Goal: Task Accomplishment & Management: Use online tool/utility

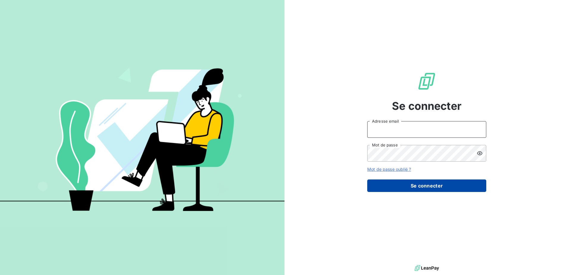
type input "[EMAIL_ADDRESS][DOMAIN_NAME]"
click at [413, 183] on button "Se connecter" at bounding box center [426, 185] width 119 height 12
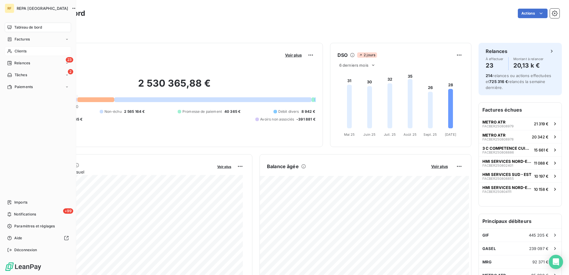
click at [16, 50] on span "Clients" at bounding box center [21, 50] width 12 height 5
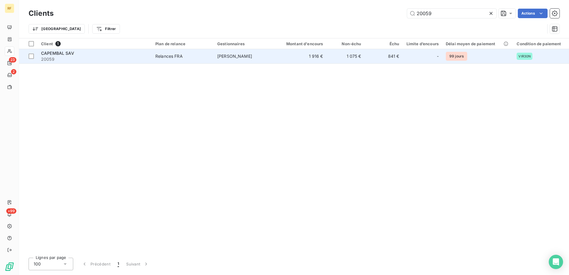
type input "20059"
click at [148, 58] on span "20059" at bounding box center [94, 59] width 107 height 6
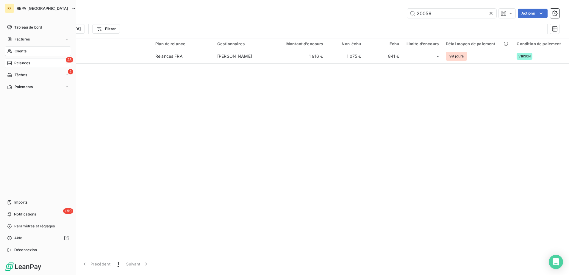
click at [31, 61] on div "23 Relances" at bounding box center [38, 63] width 66 height 10
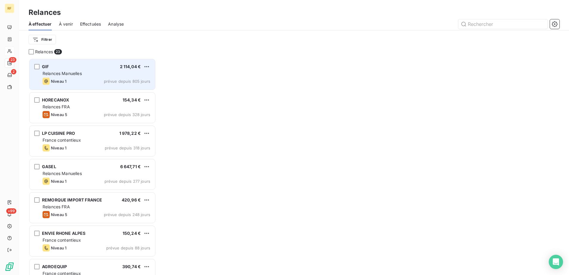
scroll to position [212, 123]
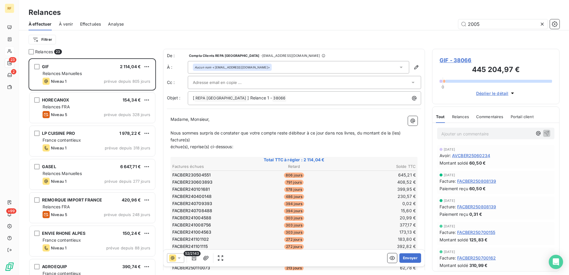
type input "20059"
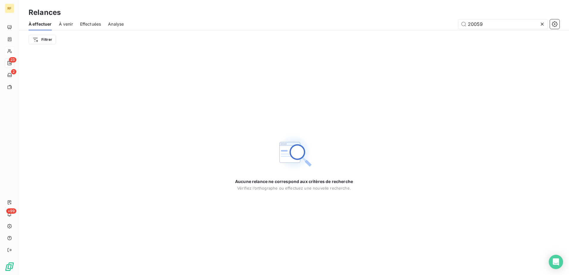
click at [69, 26] on span "À venir" at bounding box center [66, 24] width 14 height 6
click at [89, 25] on span "Effectuées" at bounding box center [90, 24] width 21 height 6
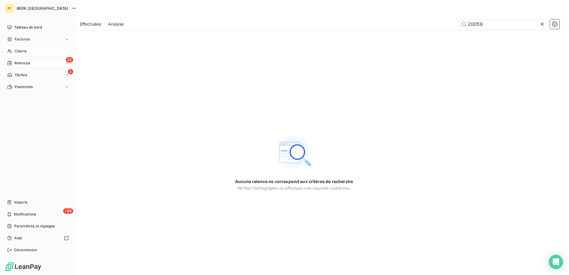
click at [26, 50] on span "Clients" at bounding box center [21, 50] width 12 height 5
click at [34, 54] on div "Clients" at bounding box center [38, 51] width 66 height 10
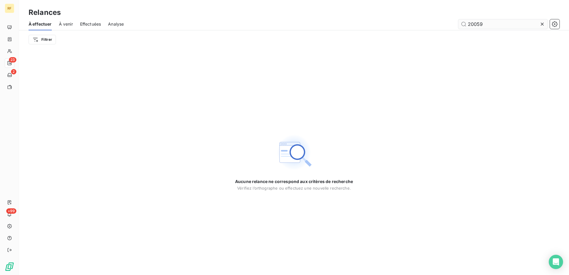
click at [517, 23] on input "20059" at bounding box center [502, 24] width 89 height 10
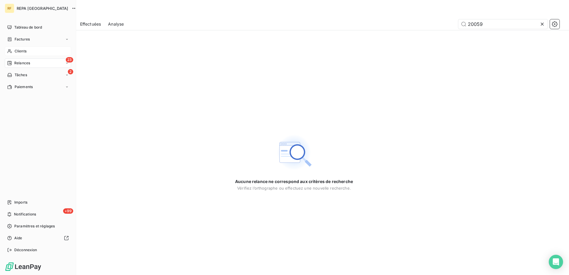
click at [5, 47] on div "Clients" at bounding box center [38, 51] width 66 height 10
click at [33, 52] on div "Clients" at bounding box center [38, 51] width 66 height 10
click at [26, 49] on span "Clients" at bounding box center [21, 50] width 12 height 5
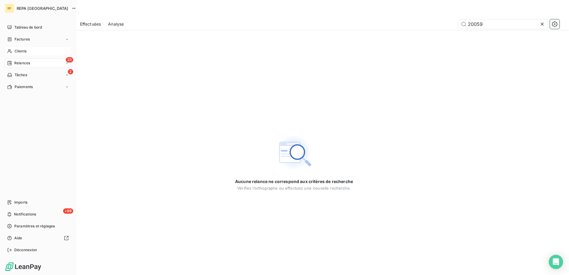
click at [26, 49] on span "Clients" at bounding box center [21, 50] width 12 height 5
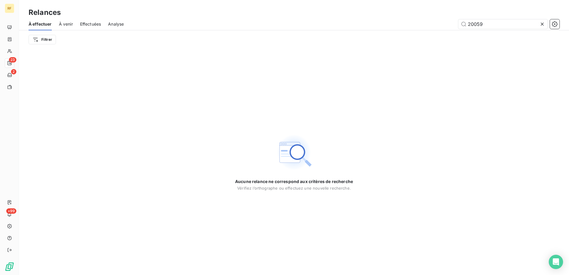
click at [541, 23] on icon at bounding box center [542, 24] width 6 height 6
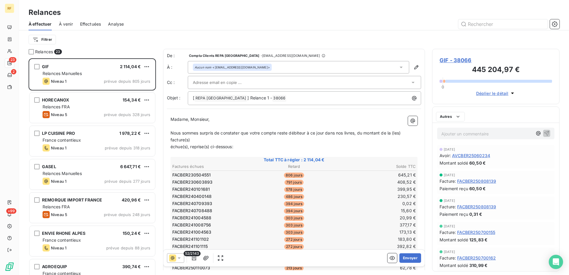
scroll to position [212, 123]
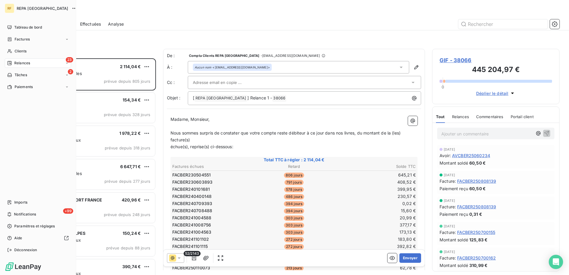
click at [13, 46] on nav "Tableau de bord Factures Clients 23 Relances 2 Tâches Paiements" at bounding box center [38, 57] width 66 height 69
click at [12, 49] on div "Clients" at bounding box center [38, 51] width 66 height 10
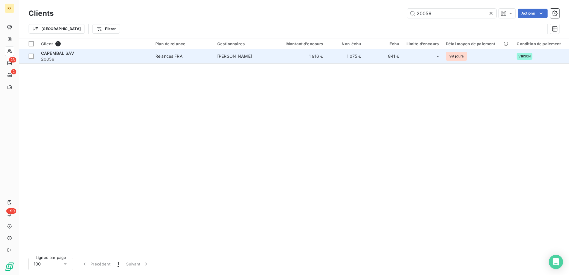
click at [109, 56] on span "20059" at bounding box center [94, 59] width 107 height 6
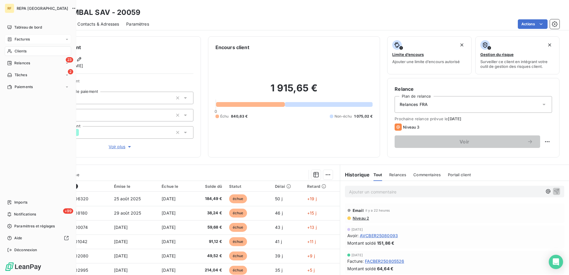
click at [25, 36] on div "Factures" at bounding box center [38, 39] width 66 height 10
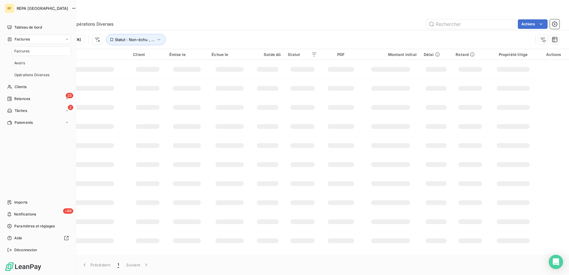
click at [38, 51] on div "Factures" at bounding box center [41, 51] width 59 height 10
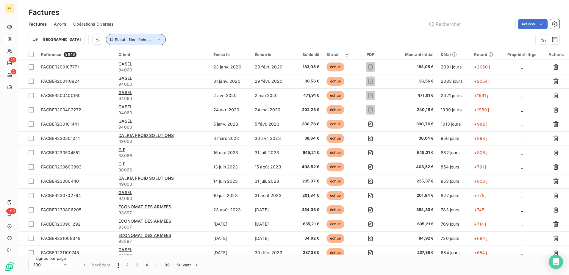
click at [156, 39] on icon "button" at bounding box center [159, 40] width 6 height 6
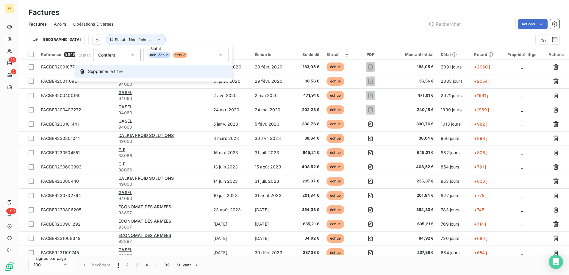
click at [106, 67] on button "Supprimer le filtre" at bounding box center [153, 71] width 157 height 13
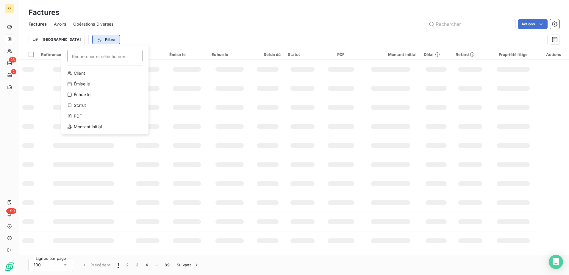
click at [81, 38] on html "RF 23 2 +99 Factures Factures Avoirs Opérations Diverses Actions Trier Filtrer …" at bounding box center [284, 137] width 569 height 275
click at [93, 85] on div "Émise le" at bounding box center [105, 84] width 82 height 10
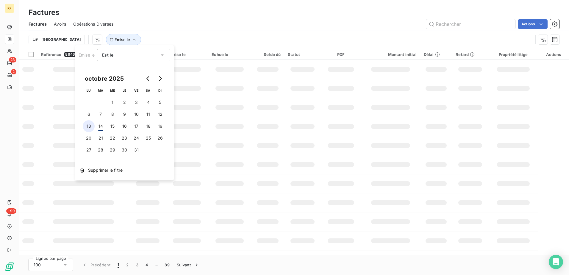
click at [89, 126] on button "13" at bounding box center [89, 126] width 12 height 12
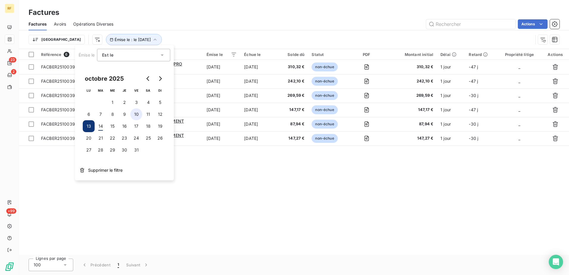
click at [138, 117] on button "10" at bounding box center [136, 114] width 12 height 12
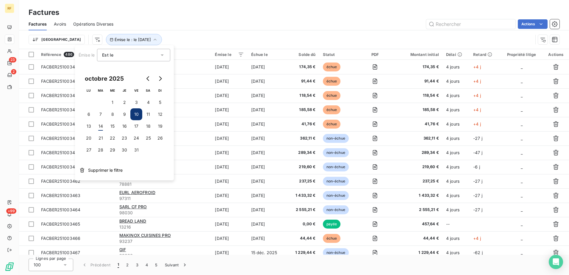
click at [240, 35] on div "Trier Émise le : le [DATE]" at bounding box center [281, 39] width 504 height 11
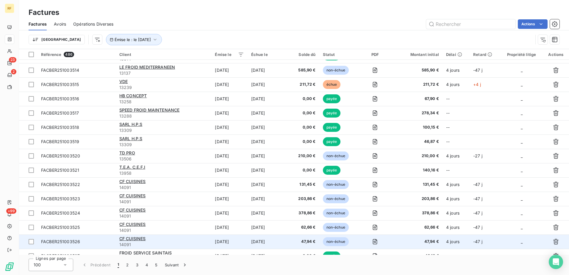
scroll to position [698, 0]
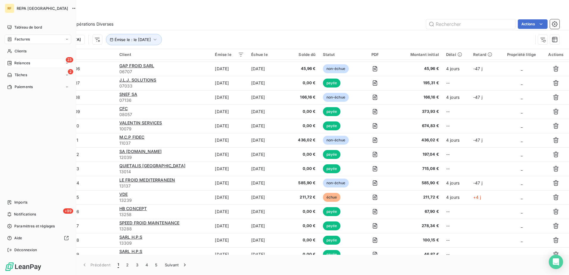
click at [24, 61] on span "Relances" at bounding box center [22, 62] width 16 height 5
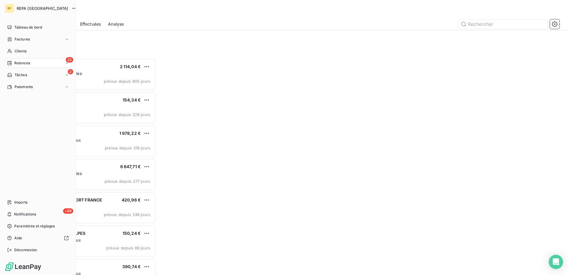
scroll to position [212, 123]
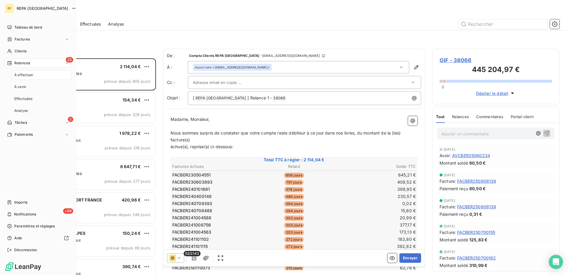
click at [32, 74] on span "À effectuer" at bounding box center [23, 74] width 19 height 5
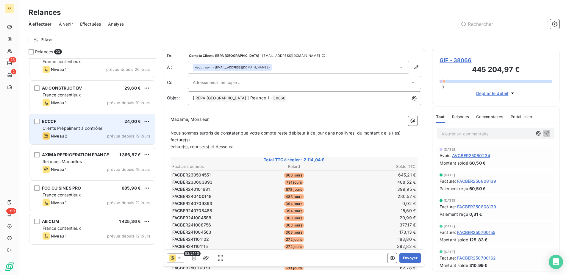
scroll to position [44, 0]
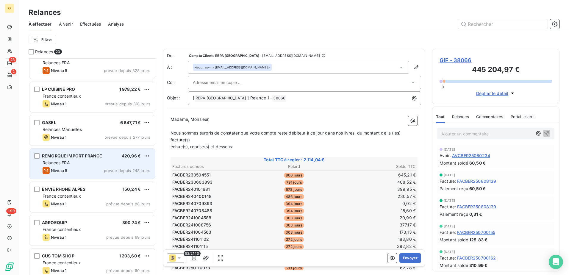
click at [88, 158] on span "REMORQUE IMPORT FRANCE" at bounding box center [72, 155] width 60 height 5
